Goal: Transaction & Acquisition: Purchase product/service

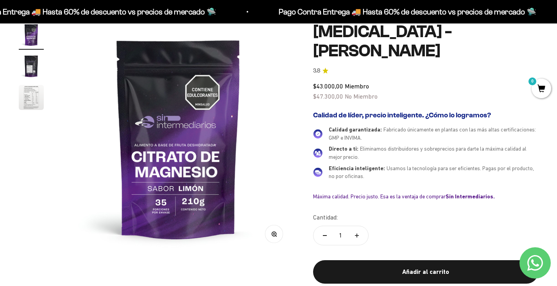
click at [353, 232] on button "Aumentar cantidad" at bounding box center [356, 235] width 23 height 19
type input "2"
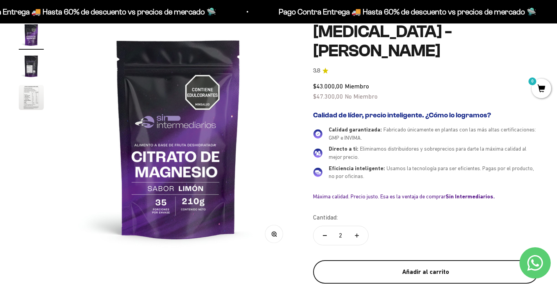
click at [373, 267] on div "Añadir al carrito" at bounding box center [425, 271] width 194 height 10
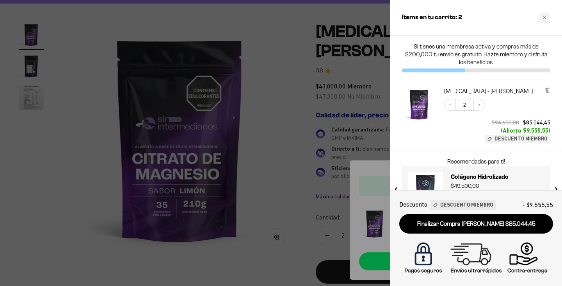
click at [289, 140] on div at bounding box center [281, 143] width 562 height 286
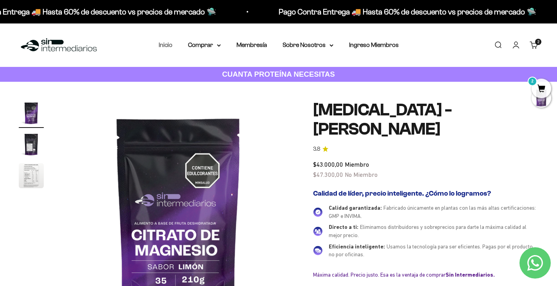
click at [166, 42] on link "Inicio" at bounding box center [166, 44] width 14 height 7
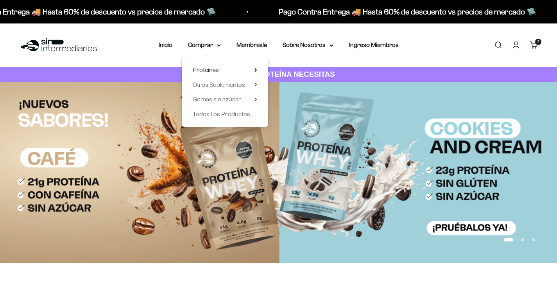
click at [220, 70] on summary "Proteínas" at bounding box center [225, 70] width 64 height 10
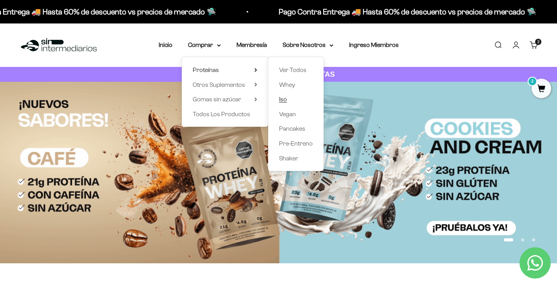
click at [286, 98] on span "Iso" at bounding box center [283, 99] width 8 height 7
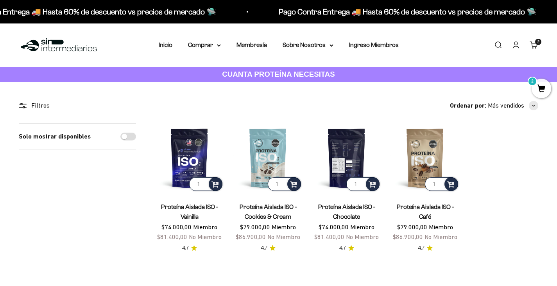
click at [345, 153] on img at bounding box center [346, 157] width 69 height 69
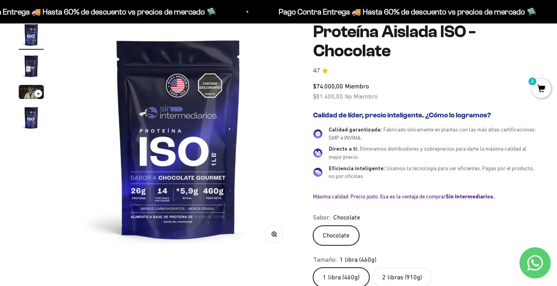
scroll to position [117, 0]
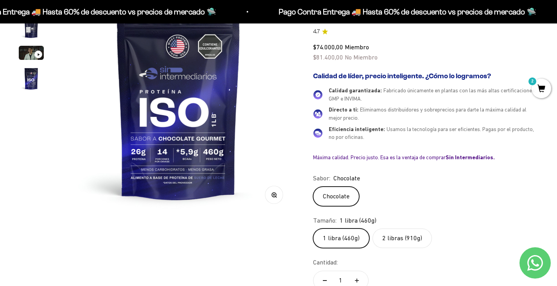
click at [393, 240] on label "2 libras (910g)" at bounding box center [401, 238] width 59 height 20
click at [313, 228] on input "2 libras (910g)" at bounding box center [312, 228] width 0 height 0
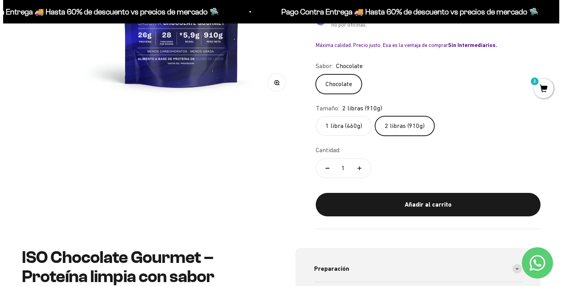
scroll to position [234, 0]
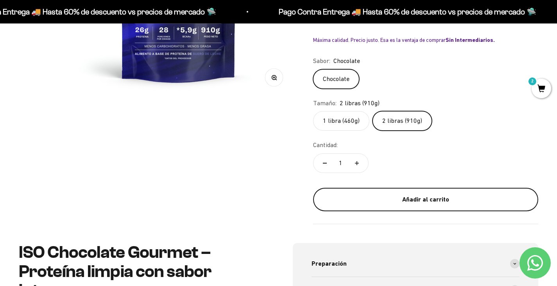
click at [381, 200] on div "Añadir al carrito" at bounding box center [425, 199] width 194 height 10
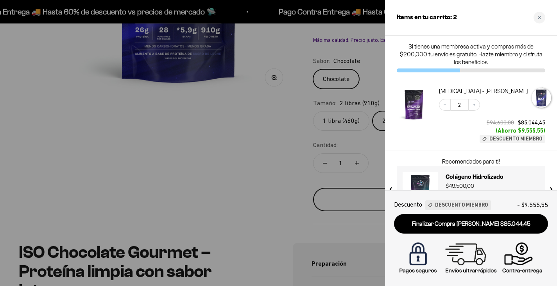
scroll to position [0, 732]
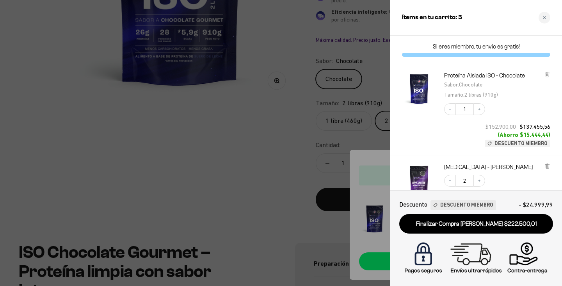
click at [250, 164] on div at bounding box center [281, 143] width 562 height 286
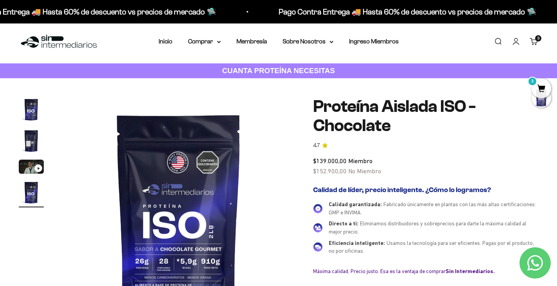
scroll to position [0, 0]
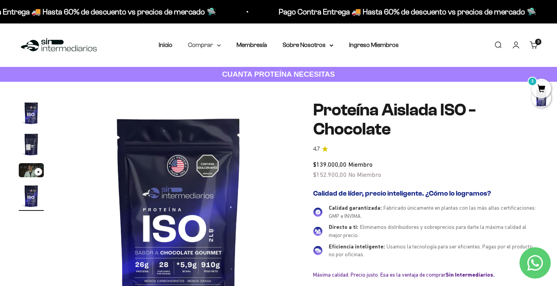
click at [216, 47] on summary "Comprar" at bounding box center [204, 45] width 33 height 10
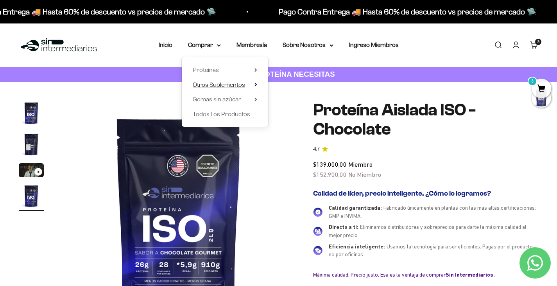
click at [237, 86] on span "Otros Suplementos" at bounding box center [219, 84] width 52 height 7
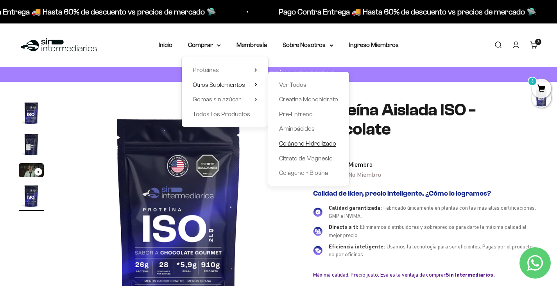
click at [306, 145] on span "Colágeno Hidrolizado" at bounding box center [307, 143] width 57 height 7
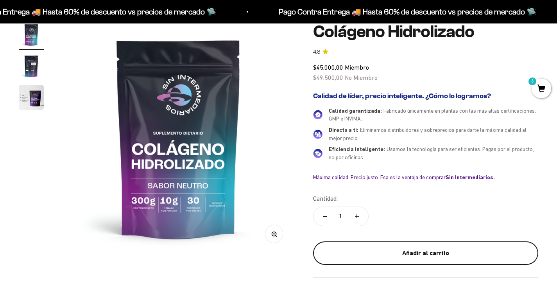
click at [364, 257] on div "Añadir al carrito" at bounding box center [425, 253] width 194 height 10
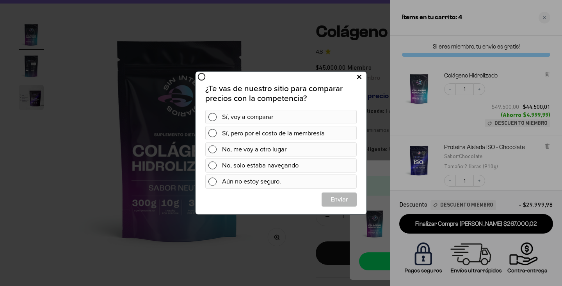
click at [361, 79] on icon at bounding box center [359, 77] width 4 height 11
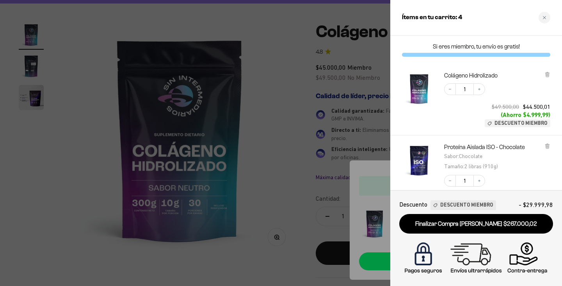
scroll to position [39, 0]
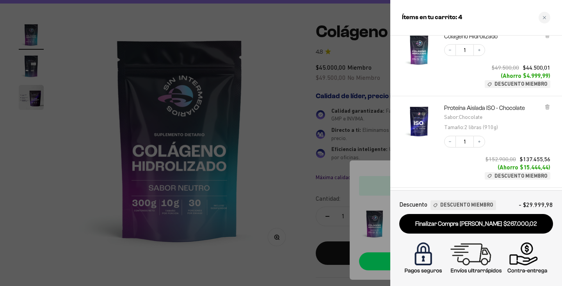
click at [333, 113] on div at bounding box center [281, 143] width 562 height 286
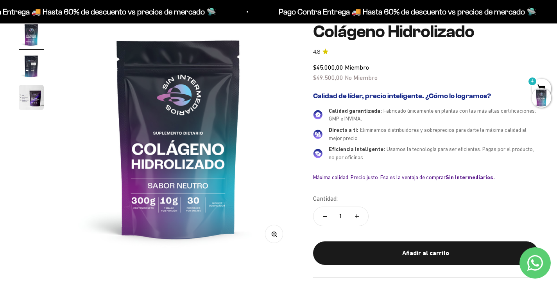
click at [541, 101] on div at bounding box center [541, 98] width 20 height 20
click at [542, 84] on span "4" at bounding box center [541, 89] width 20 height 20
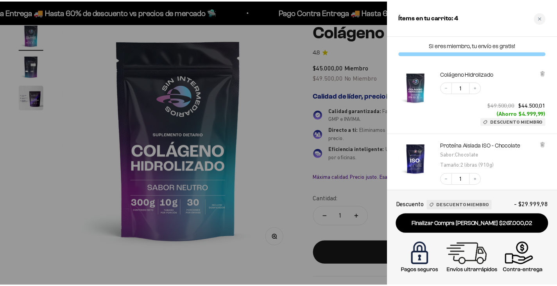
scroll to position [0, 0]
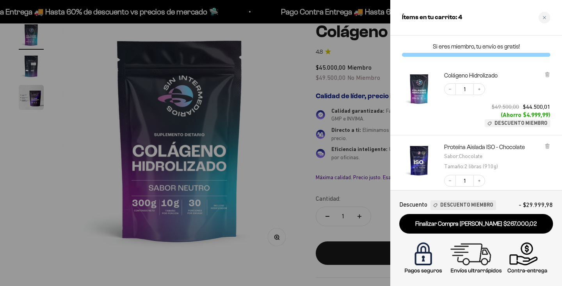
click at [287, 111] on div at bounding box center [281, 143] width 562 height 286
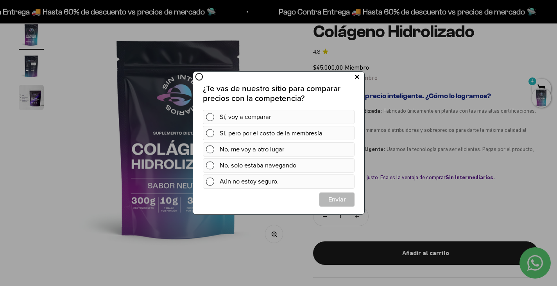
click at [355, 71] on button at bounding box center [356, 77] width 14 height 13
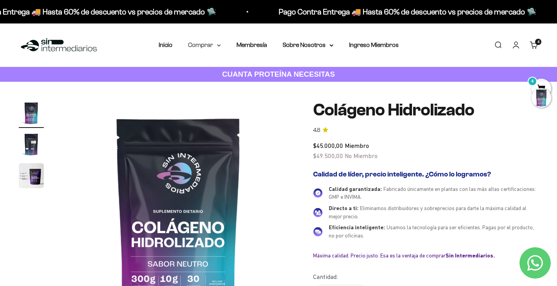
click at [203, 45] on summary "Comprar" at bounding box center [204, 45] width 33 height 10
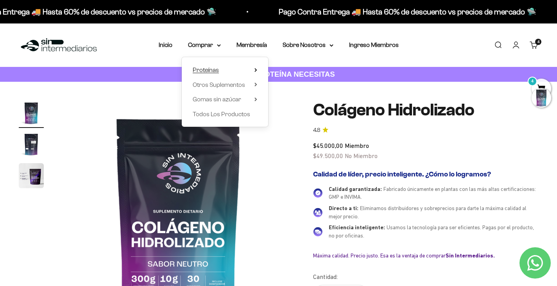
click at [210, 68] on span "Proteínas" at bounding box center [206, 69] width 26 height 7
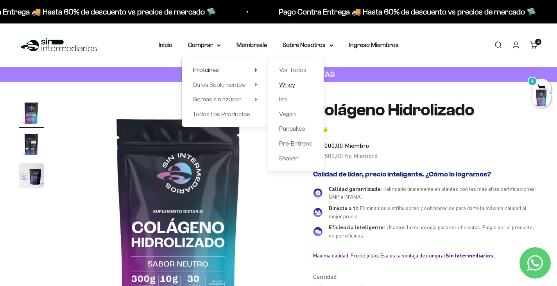
click at [286, 84] on span "Whey" at bounding box center [287, 84] width 16 height 7
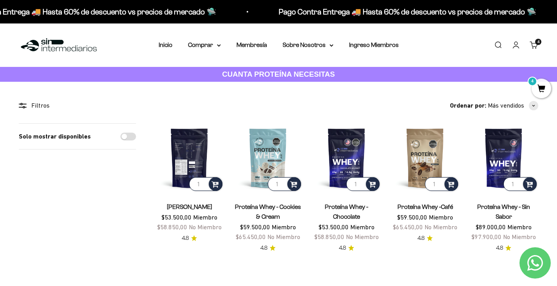
click at [182, 155] on img at bounding box center [189, 157] width 69 height 69
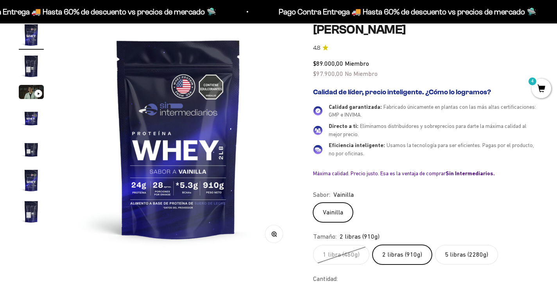
click at [390, 250] on label "2 libras (910g)" at bounding box center [401, 255] width 59 height 20
click at [313, 245] on input "2 libras (910g)" at bounding box center [312, 244] width 0 height 0
click at [447, 252] on label "5 libras (2280g)" at bounding box center [466, 255] width 63 height 20
click at [313, 245] on input "5 libras (2280g)" at bounding box center [312, 244] width 0 height 0
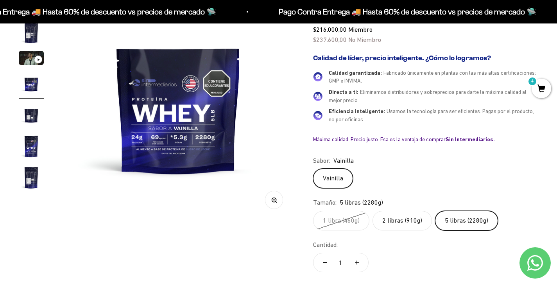
scroll to position [117, 0]
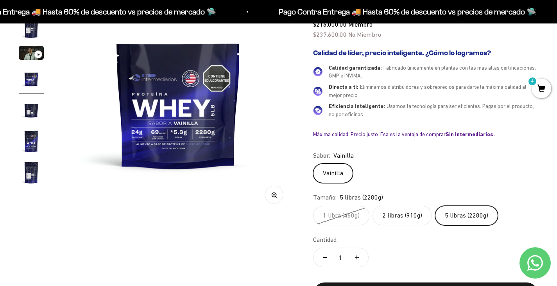
click at [410, 214] on label "2 libras (910g)" at bounding box center [401, 215] width 59 height 20
click at [313, 205] on input "2 libras (910g)" at bounding box center [312, 205] width 0 height 0
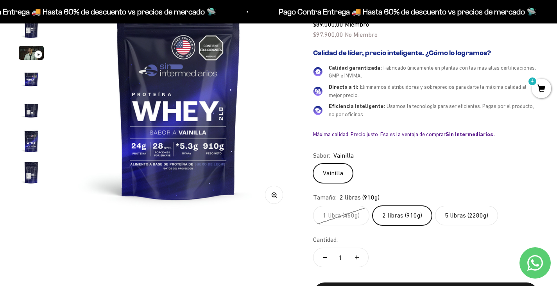
click at [447, 214] on label "5 libras (2280g)" at bounding box center [466, 215] width 63 height 20
click at [313, 205] on input "5 libras (2280g)" at bounding box center [312, 205] width 0 height 0
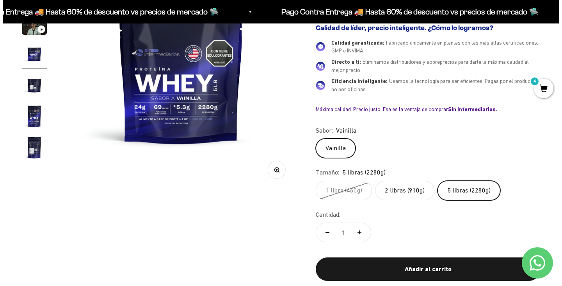
scroll to position [156, 0]
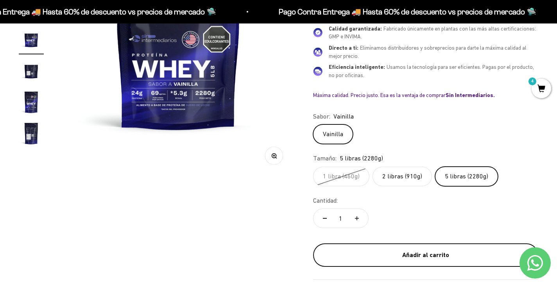
click at [415, 253] on div "Añadir al carrito" at bounding box center [425, 255] width 194 height 10
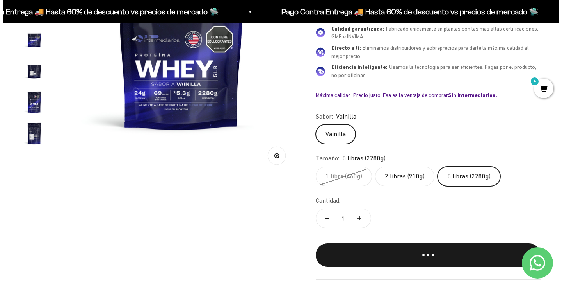
scroll to position [0, 732]
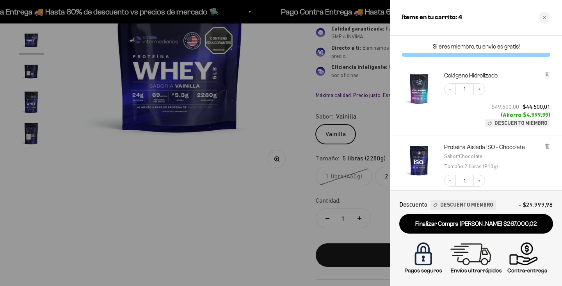
click at [252, 194] on div at bounding box center [281, 143] width 562 height 286
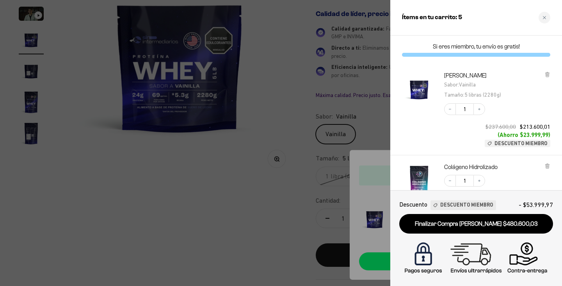
click at [255, 193] on div at bounding box center [281, 143] width 562 height 286
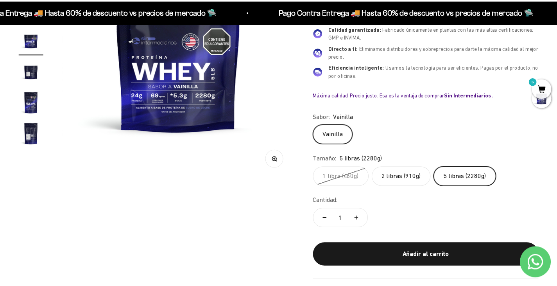
scroll to position [0, 723]
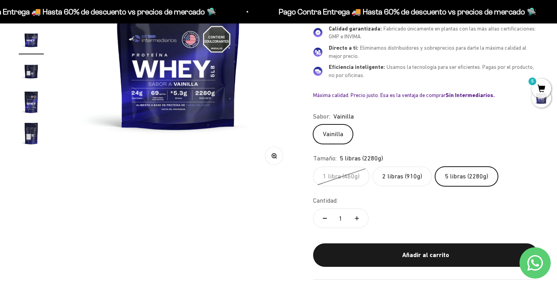
click at [399, 176] on label "2 libras (910g)" at bounding box center [401, 176] width 59 height 20
click at [313, 166] on input "2 libras (910g)" at bounding box center [312, 166] width 0 height 0
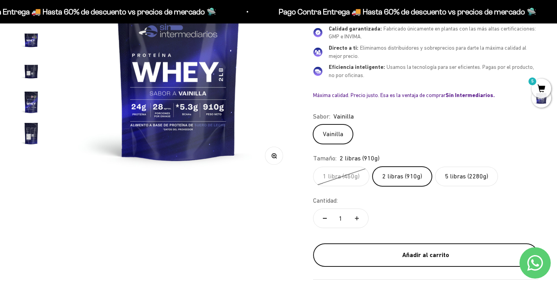
click at [395, 258] on div "Añadir al carrito" at bounding box center [425, 255] width 194 height 10
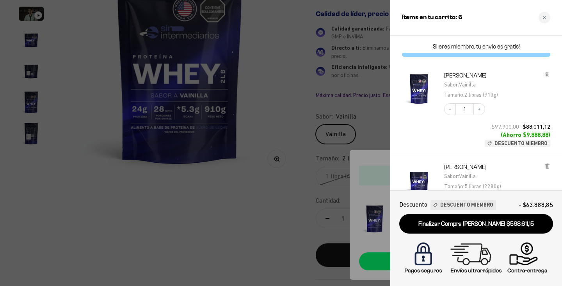
click at [254, 196] on div at bounding box center [281, 143] width 562 height 286
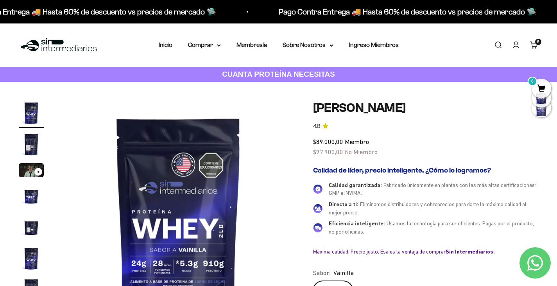
click at [207, 39] on div "Menú Buscar Inicio Comprar Proteínas Ver Todos Whey Iso Vegan Pancakes Pre-Entr…" at bounding box center [278, 44] width 557 height 43
click at [171, 47] on link "Inicio" at bounding box center [166, 44] width 14 height 7
click at [198, 46] on summary "Comprar" at bounding box center [204, 45] width 33 height 10
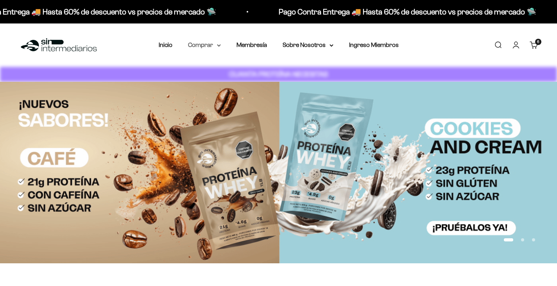
click at [206, 46] on summary "Comprar" at bounding box center [204, 45] width 33 height 10
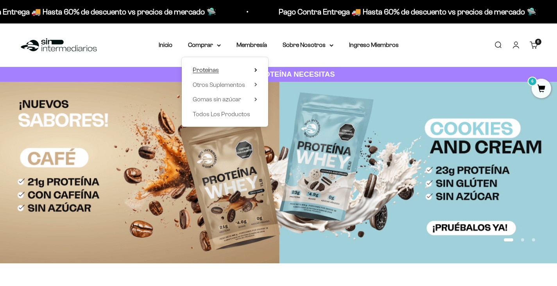
click at [236, 73] on summary "Proteínas" at bounding box center [225, 70] width 64 height 10
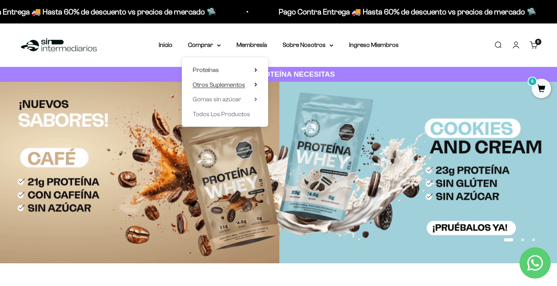
click at [239, 82] on span "Otros Suplementos" at bounding box center [219, 84] width 52 height 7
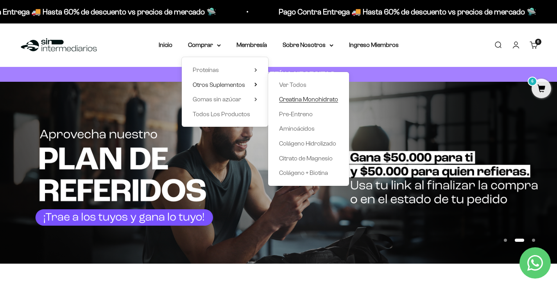
click at [302, 98] on span "Creatina Monohidrato" at bounding box center [308, 99] width 59 height 7
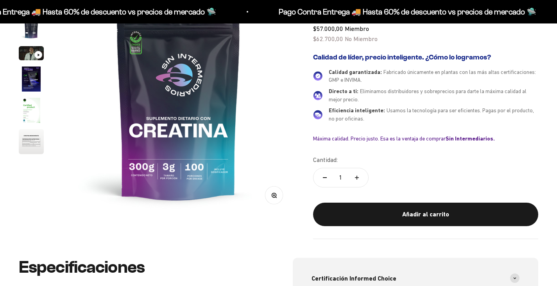
scroll to position [117, 0]
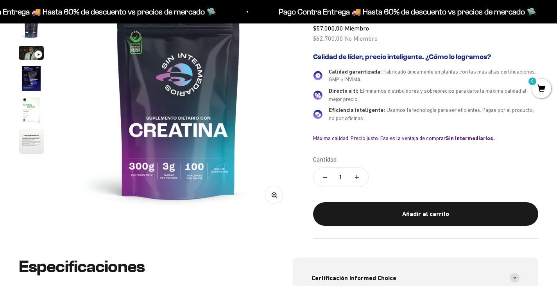
click at [351, 180] on button "Aumentar cantidad" at bounding box center [356, 177] width 23 height 19
type input "2"
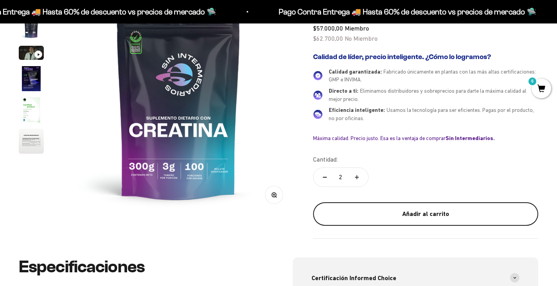
click at [361, 207] on button "Añadir al carrito" at bounding box center [425, 213] width 225 height 23
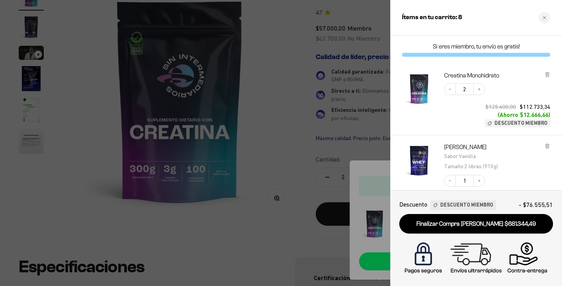
click at [317, 157] on div at bounding box center [281, 143] width 562 height 286
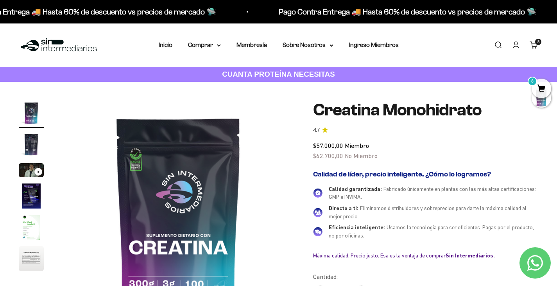
click at [539, 44] on cart-count "8" at bounding box center [538, 42] width 6 height 6
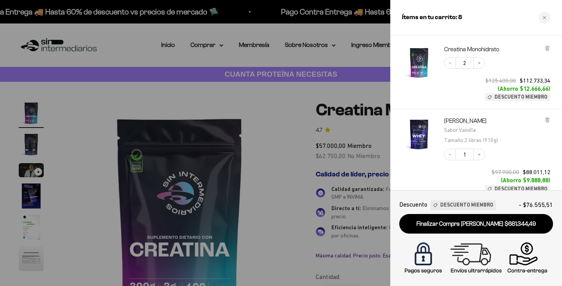
scroll to position [39, 0]
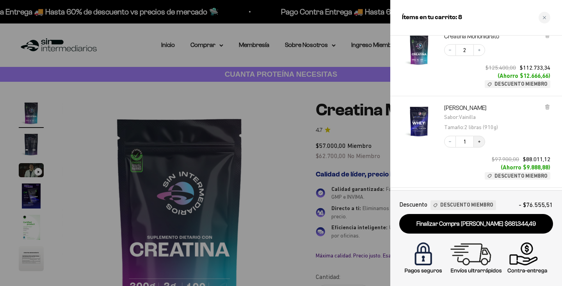
click at [481, 140] on icon "Increase quantity" at bounding box center [479, 141] width 5 height 5
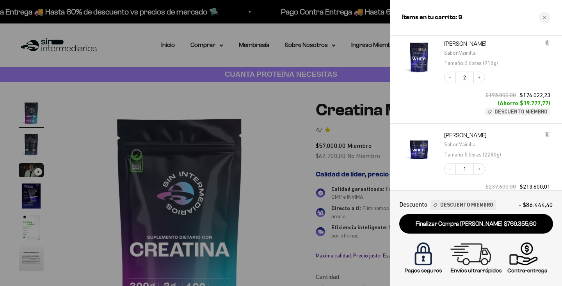
scroll to position [117, 0]
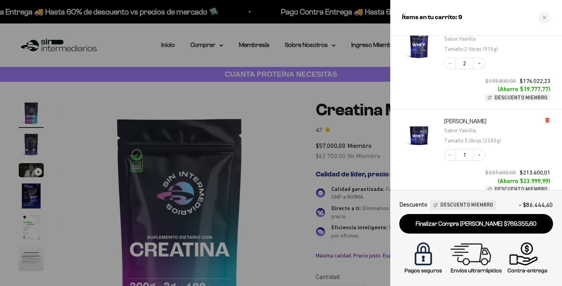
click at [546, 120] on icon at bounding box center [547, 120] width 3 height 4
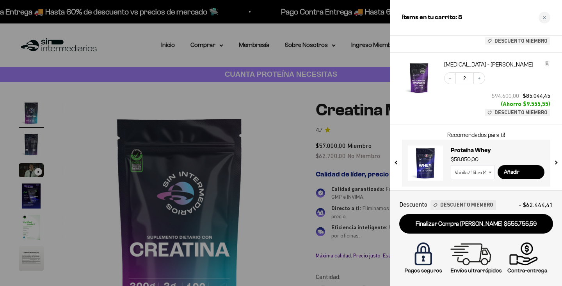
scroll to position [339, 0]
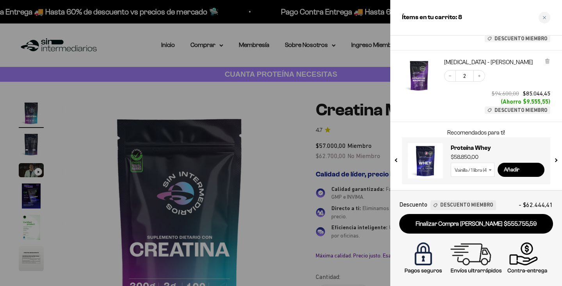
click at [342, 132] on div at bounding box center [281, 143] width 562 height 286
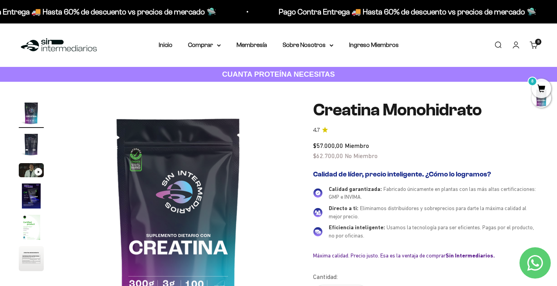
click at [544, 85] on span "8" at bounding box center [541, 89] width 20 height 20
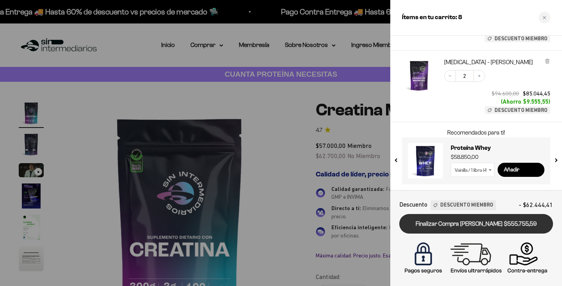
click at [464, 224] on link "Finalizar Compra Segura $555.755,59" at bounding box center [477, 224] width 154 height 20
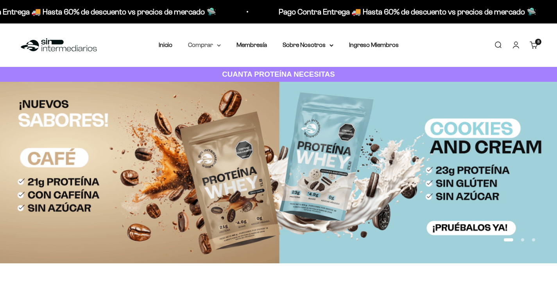
click at [215, 43] on summary "Comprar" at bounding box center [204, 45] width 33 height 10
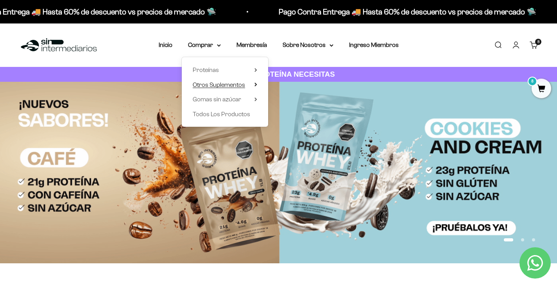
click at [234, 84] on span "Otros Suplementos" at bounding box center [219, 84] width 52 height 7
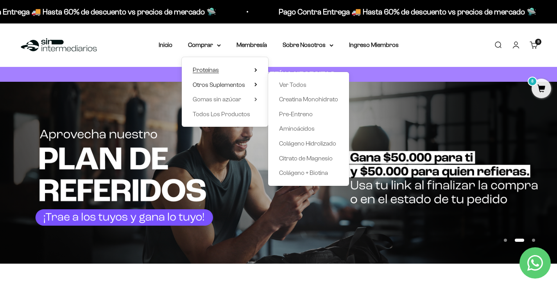
click at [242, 71] on summary "Proteínas" at bounding box center [225, 70] width 64 height 10
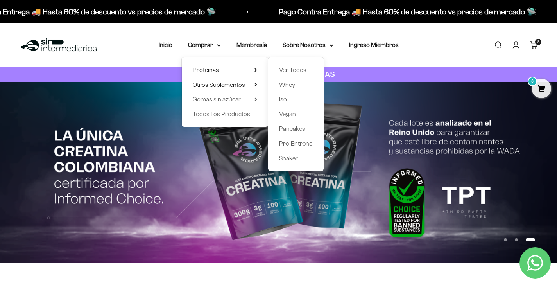
click at [236, 87] on span "Otros Suplementos" at bounding box center [219, 84] width 52 height 7
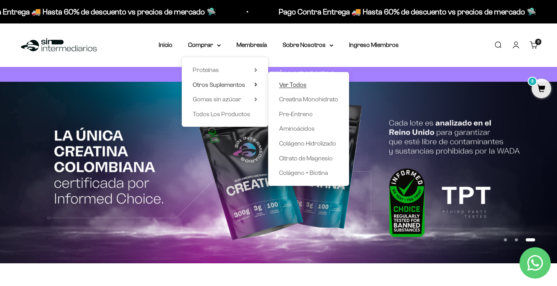
click at [307, 80] on link "Ver Todos" at bounding box center [308, 85] width 59 height 10
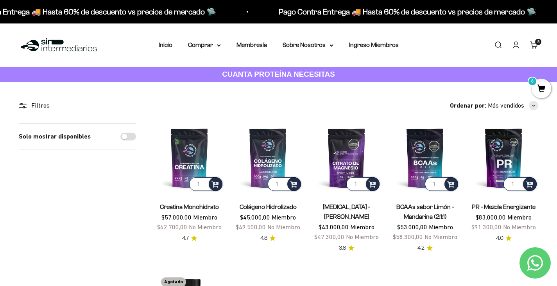
click at [538, 86] on span "8" at bounding box center [541, 89] width 20 height 20
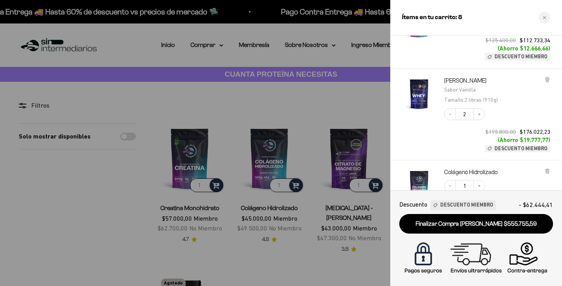
scroll to position [66, 0]
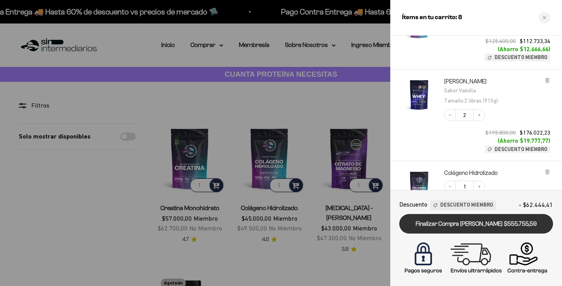
click at [439, 225] on link "Finalizar Compra [PERSON_NAME] $555.755,59" at bounding box center [477, 224] width 154 height 20
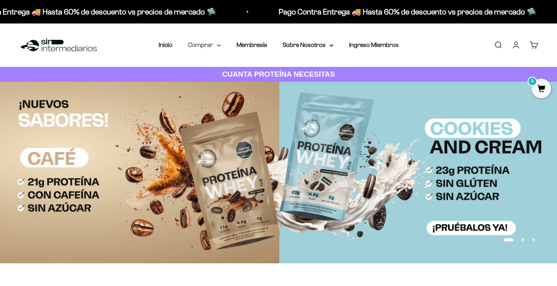
click at [211, 47] on summary "Comprar" at bounding box center [204, 45] width 33 height 10
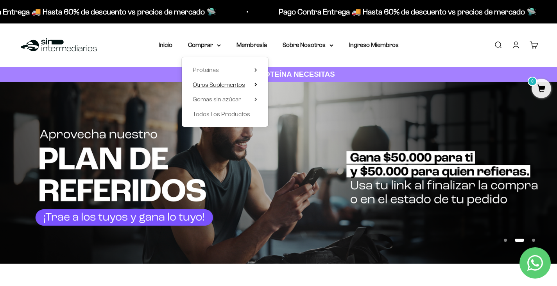
click at [225, 82] on span "Otros Suplementos" at bounding box center [219, 84] width 52 height 7
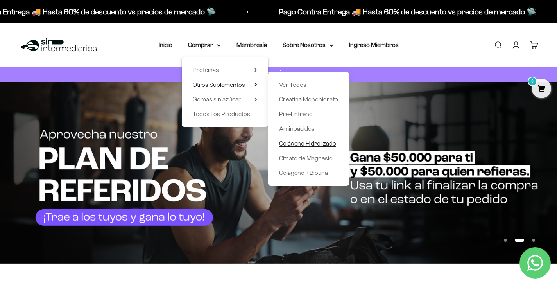
click at [316, 142] on span "Colágeno Hidrolizado" at bounding box center [307, 143] width 57 height 7
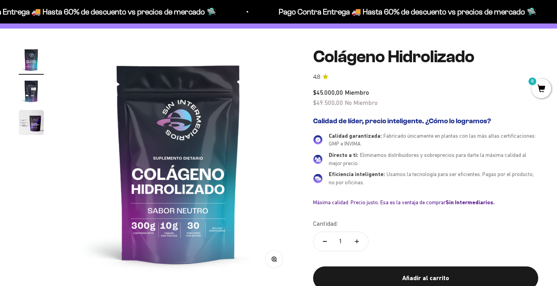
scroll to position [39, 0]
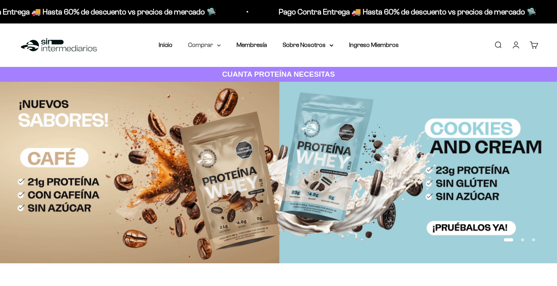
click at [209, 45] on summary "Comprar" at bounding box center [204, 45] width 33 height 10
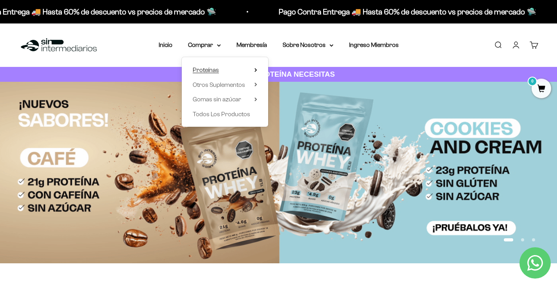
click at [220, 72] on summary "Proteínas" at bounding box center [225, 70] width 64 height 10
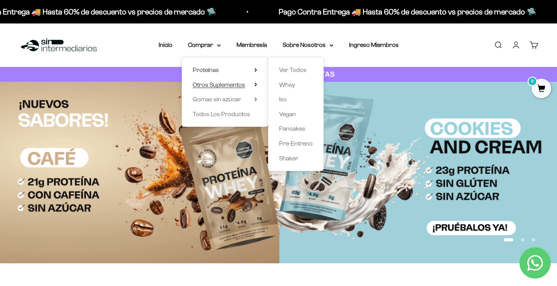
click at [221, 83] on span "Otros Suplementos" at bounding box center [219, 84] width 52 height 7
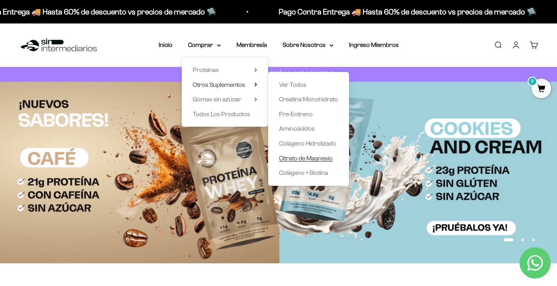
click at [309, 156] on span "Citrato de Magnesio" at bounding box center [306, 158] width 54 height 7
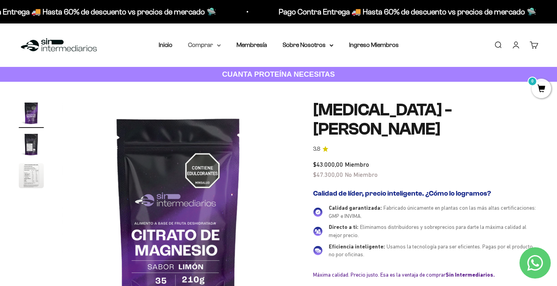
click at [200, 46] on summary "Comprar" at bounding box center [204, 45] width 33 height 10
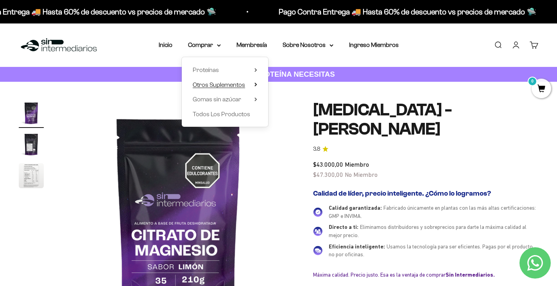
click at [221, 86] on span "Otros Suplementos" at bounding box center [219, 84] width 52 height 7
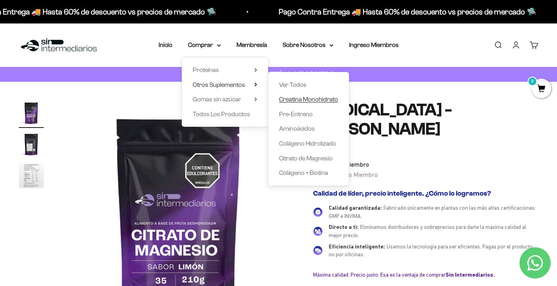
click at [315, 100] on span "Creatina Monohidrato" at bounding box center [308, 99] width 59 height 7
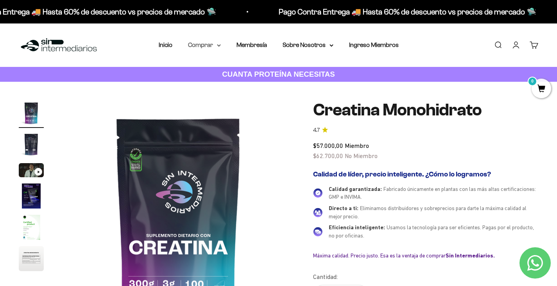
click at [216, 44] on summary "Comprar" at bounding box center [204, 45] width 33 height 10
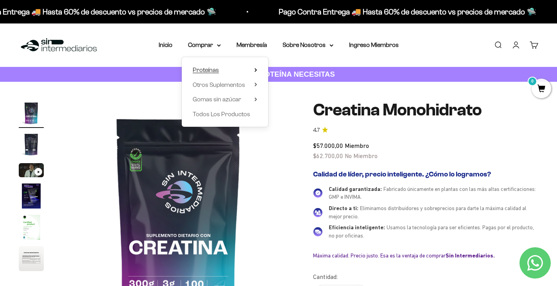
click at [227, 70] on summary "Proteínas" at bounding box center [225, 70] width 64 height 10
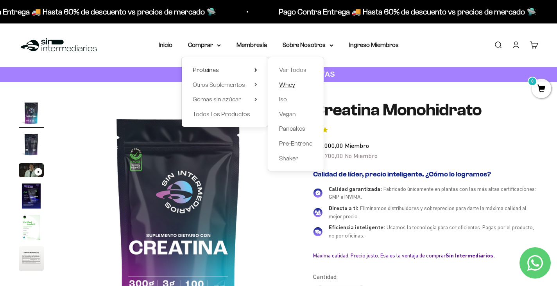
click at [284, 85] on span "Whey" at bounding box center [287, 84] width 16 height 7
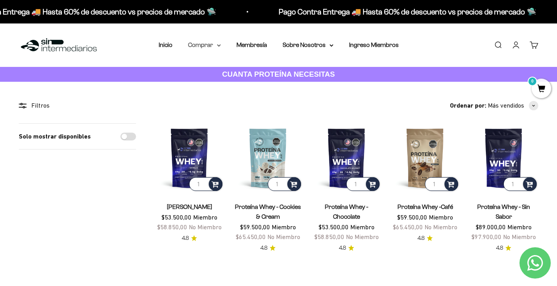
click at [218, 42] on summary "Comprar" at bounding box center [204, 45] width 33 height 10
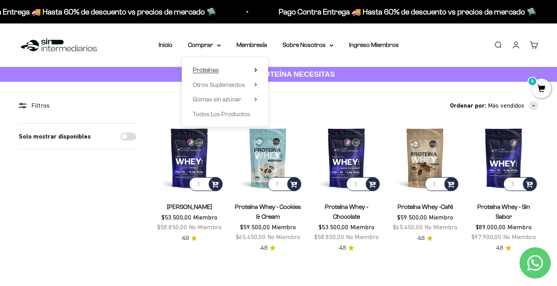
click at [234, 72] on summary "Proteínas" at bounding box center [225, 70] width 64 height 10
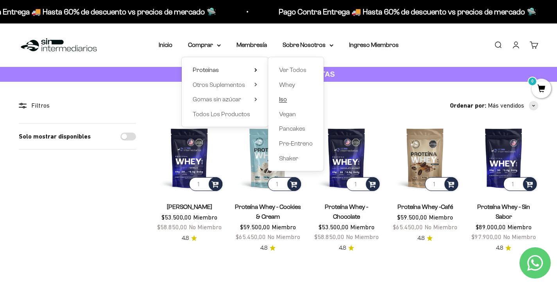
click at [287, 98] on link "Iso" at bounding box center [296, 99] width 34 height 10
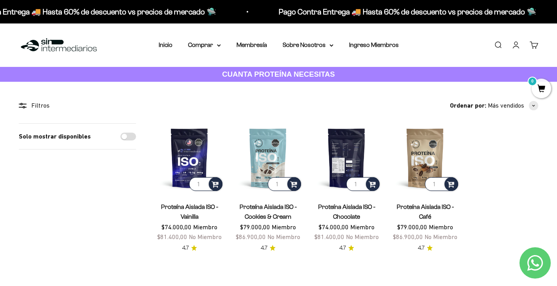
click at [344, 150] on img at bounding box center [346, 157] width 69 height 69
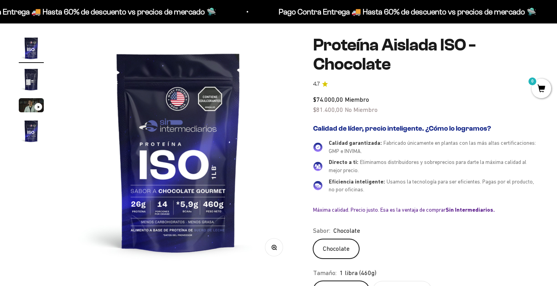
scroll to position [78, 0]
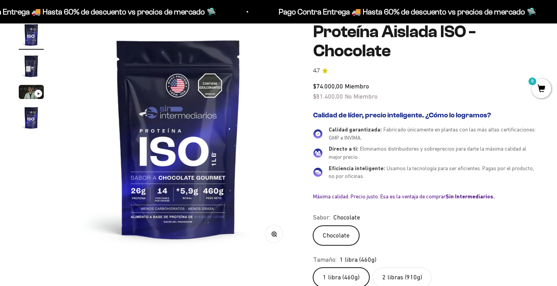
click at [400, 268] on label "2 libras (910g)" at bounding box center [401, 277] width 59 height 20
click at [313, 267] on input "2 libras (910g)" at bounding box center [312, 267] width 0 height 0
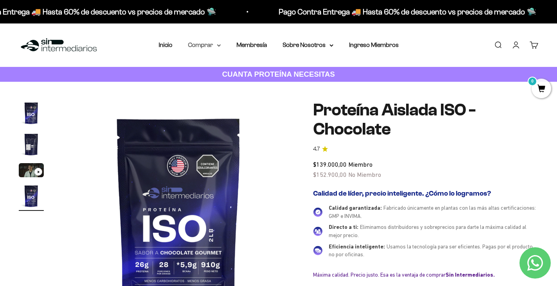
click at [211, 43] on summary "Comprar" at bounding box center [204, 45] width 33 height 10
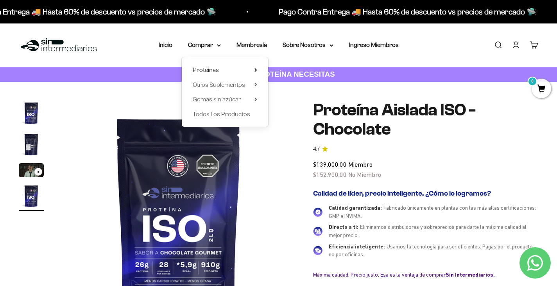
click at [223, 70] on summary "Proteínas" at bounding box center [225, 70] width 64 height 10
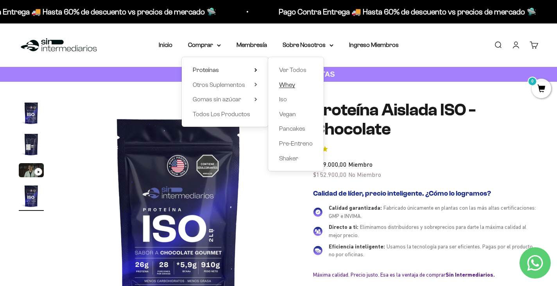
click at [291, 84] on span "Whey" at bounding box center [287, 84] width 16 height 7
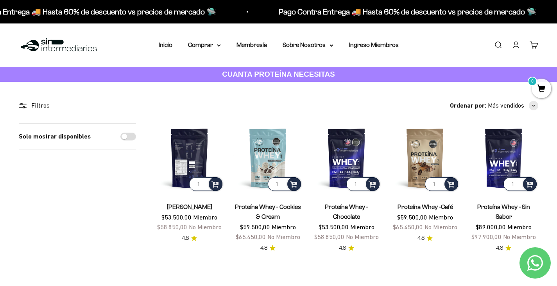
click at [195, 156] on img at bounding box center [189, 157] width 69 height 69
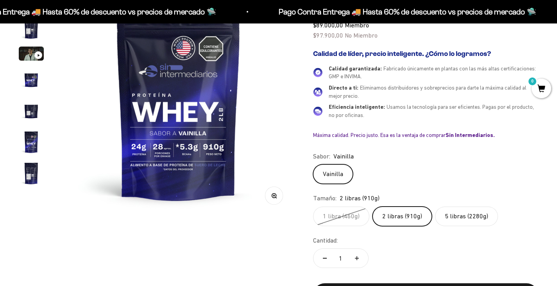
scroll to position [117, 0]
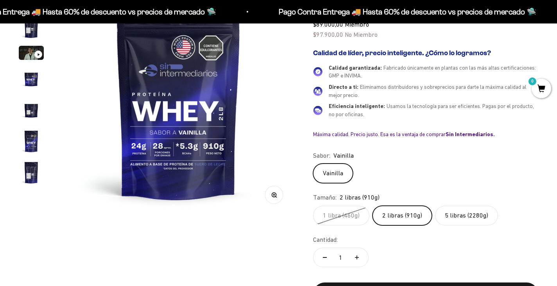
click at [385, 216] on label "2 libras (910g)" at bounding box center [401, 215] width 59 height 20
click at [313, 205] on input "2 libras (910g)" at bounding box center [312, 205] width 0 height 0
click at [359, 215] on label "1 libra (460g)" at bounding box center [341, 215] width 56 height 20
click at [313, 205] on input "1 libra (460g)" at bounding box center [312, 205] width 0 height 0
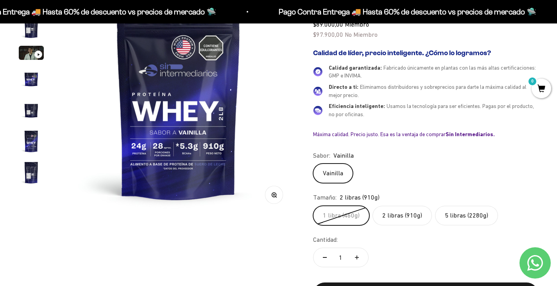
scroll to position [0, 1204]
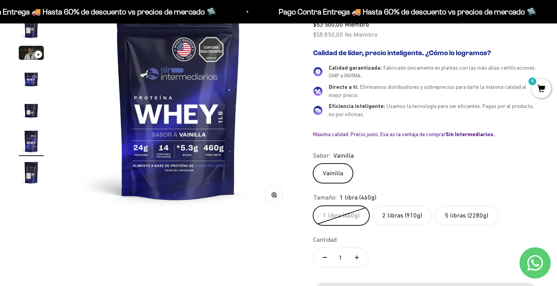
click at [382, 211] on label "2 libras (910g)" at bounding box center [401, 215] width 59 height 20
click at [313, 205] on input "2 libras (910g)" at bounding box center [312, 205] width 0 height 0
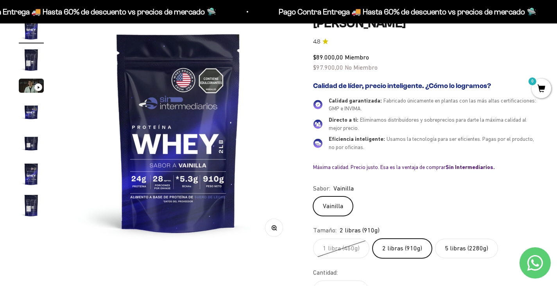
scroll to position [39, 0]
